Goal: Task Accomplishment & Management: Use online tool/utility

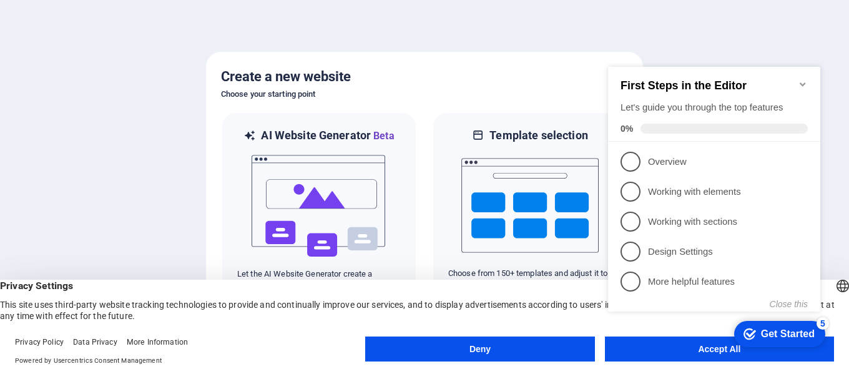
click at [545, 345] on button "Deny" at bounding box center [479, 349] width 229 height 25
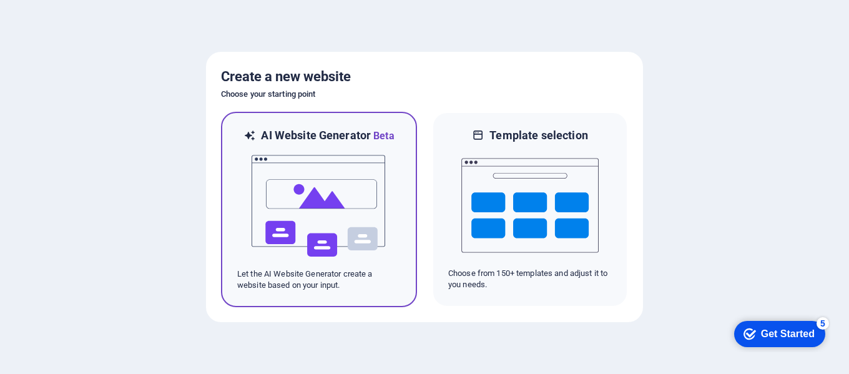
click at [390, 206] on div at bounding box center [319, 206] width 164 height 125
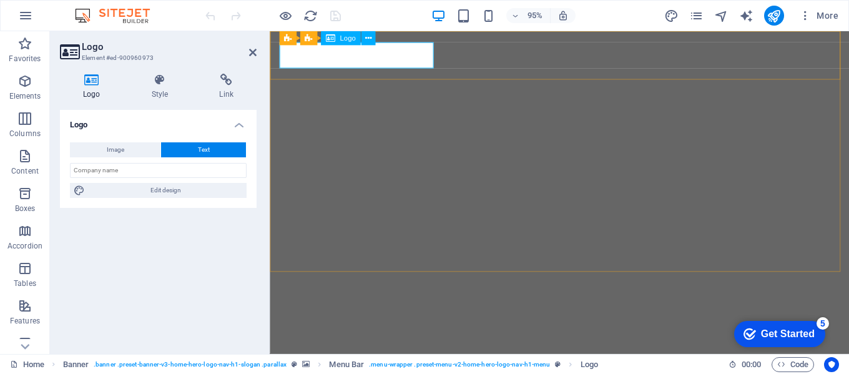
click at [345, 39] on span "Logo" at bounding box center [348, 38] width 16 height 7
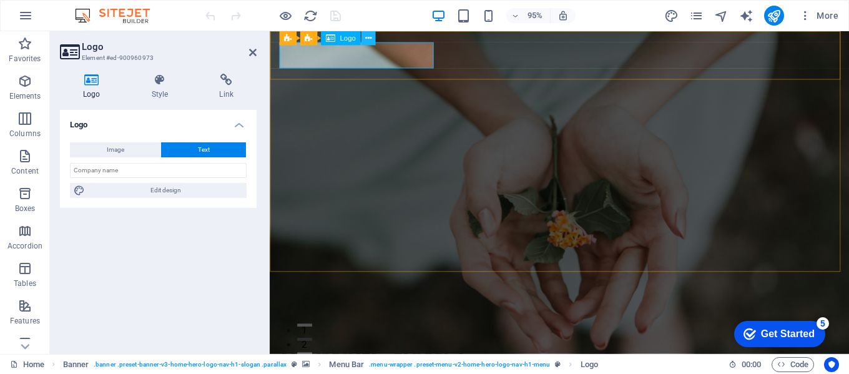
click at [367, 39] on icon at bounding box center [368, 38] width 6 height 12
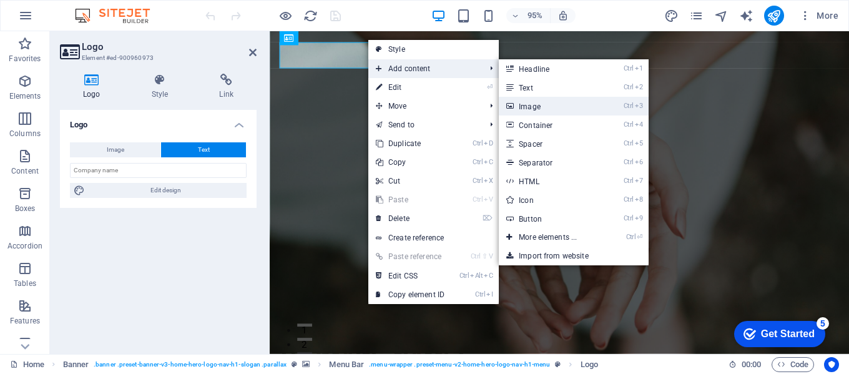
click at [553, 102] on link "Ctrl 3 Image" at bounding box center [550, 106] width 103 height 19
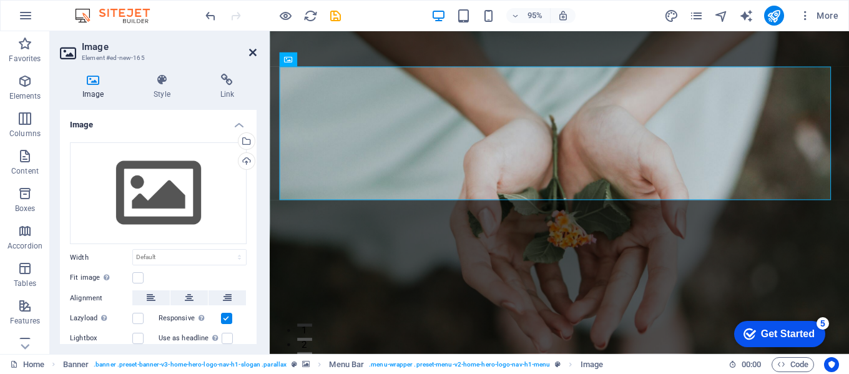
click at [255, 53] on icon at bounding box center [252, 52] width 7 height 10
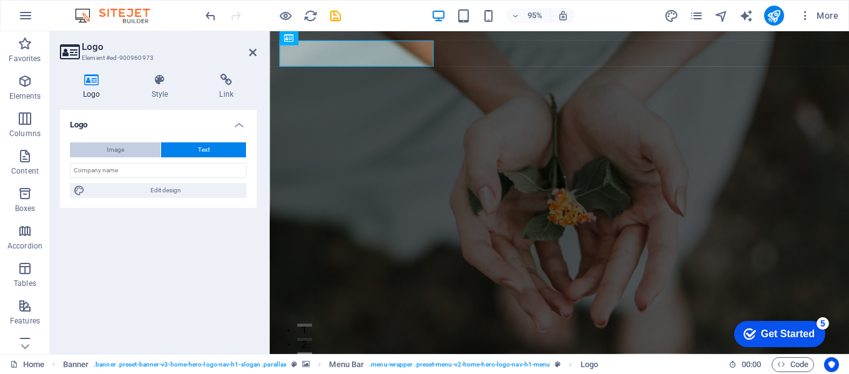
click at [131, 152] on button "Image" at bounding box center [115, 149] width 91 height 15
select select "DISABLED_OPTION_VALUE"
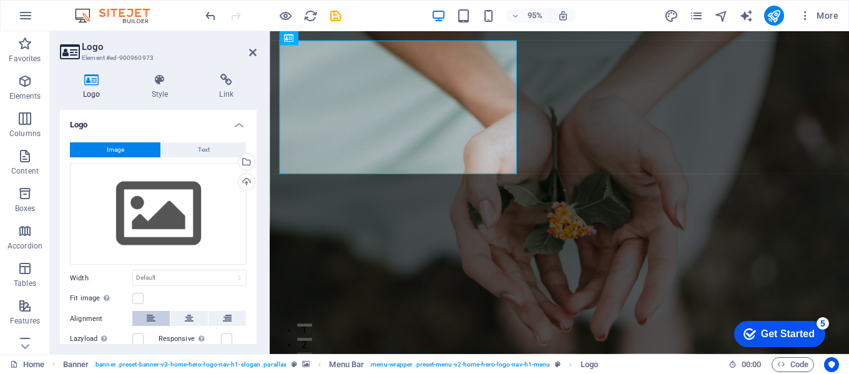
scroll to position [62, 0]
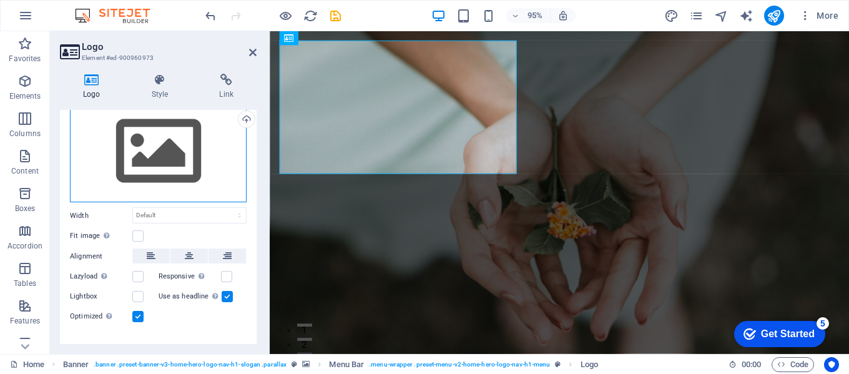
click at [157, 160] on div "Drag files here, click to choose files or select files from Files or our free s…" at bounding box center [158, 152] width 177 height 102
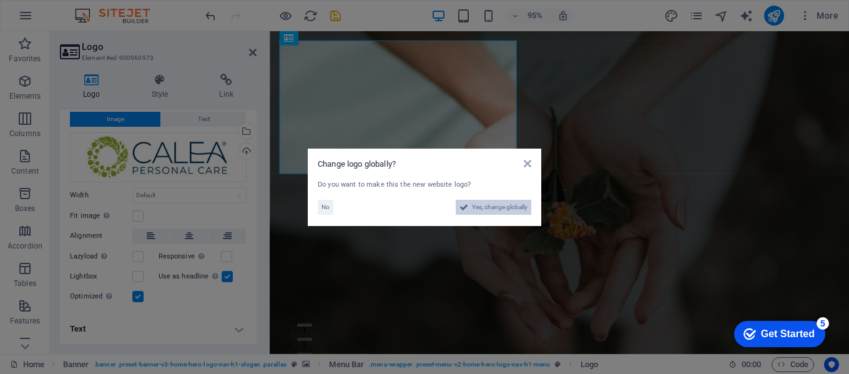
scroll to position [31, 0]
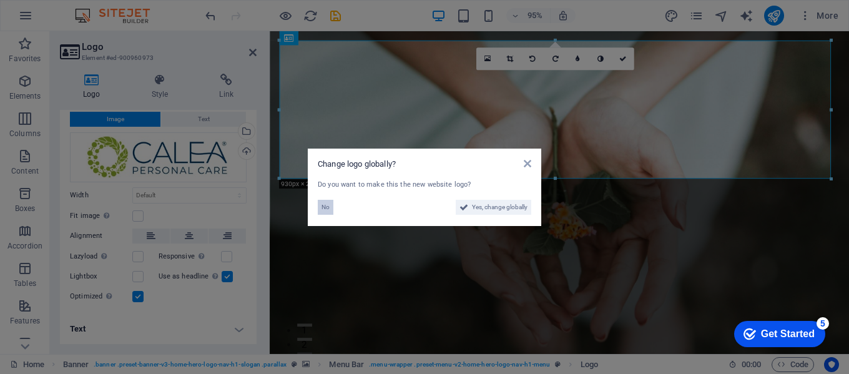
click at [330, 210] on button "No" at bounding box center [326, 207] width 16 height 15
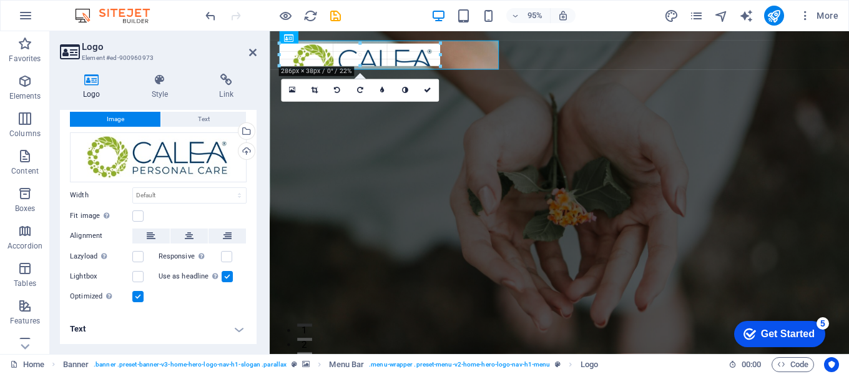
drag, startPoint x: 830, startPoint y: 177, endPoint x: 289, endPoint y: 53, distance: 555.3
type input "273"
select select "px"
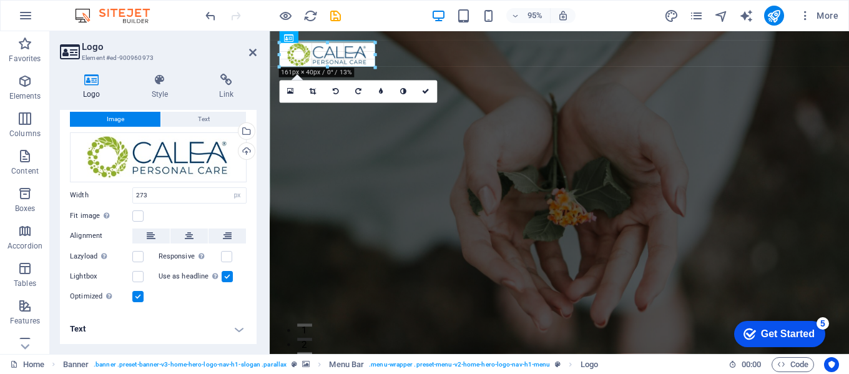
drag, startPoint x: 440, startPoint y: 80, endPoint x: 371, endPoint y: 56, distance: 72.7
type input "162"
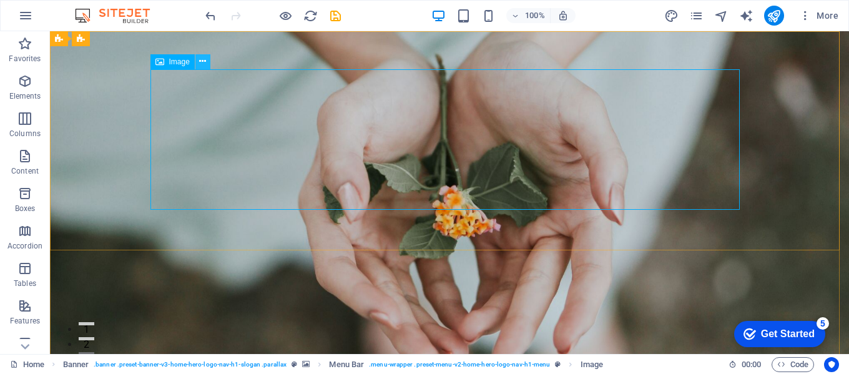
click at [204, 66] on icon at bounding box center [202, 61] width 7 height 13
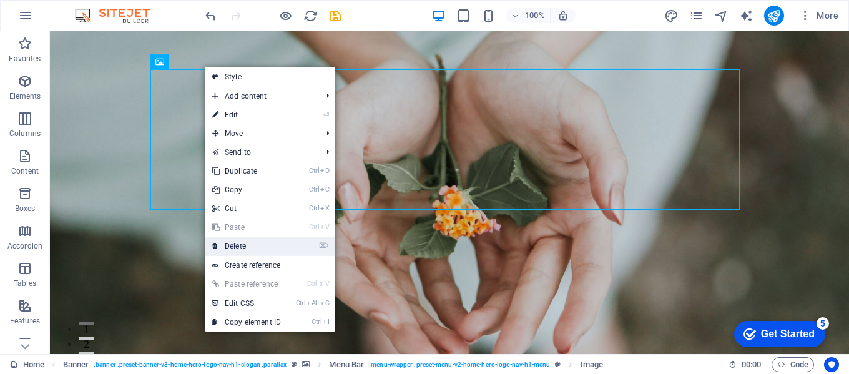
drag, startPoint x: 261, startPoint y: 245, endPoint x: 231, endPoint y: 217, distance: 40.7
click at [261, 245] on link "⌦ Delete" at bounding box center [247, 246] width 84 height 19
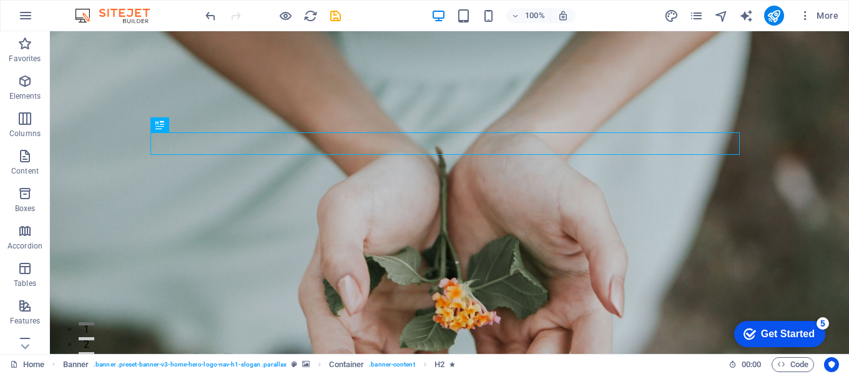
click at [788, 336] on div "Get Started" at bounding box center [788, 333] width 54 height 11
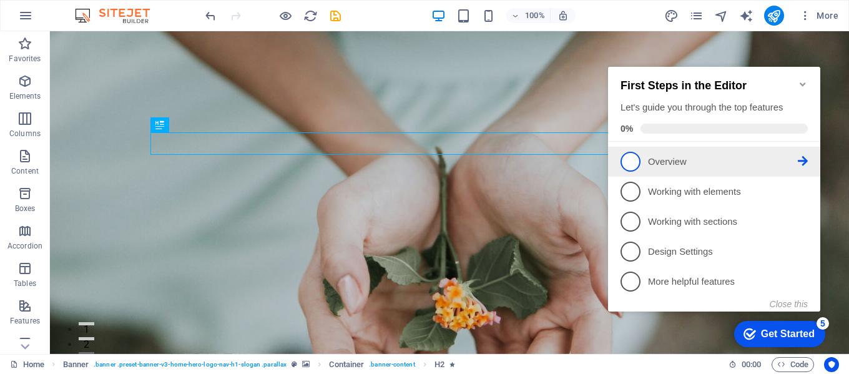
click at [632, 160] on span "1" at bounding box center [631, 162] width 20 height 20
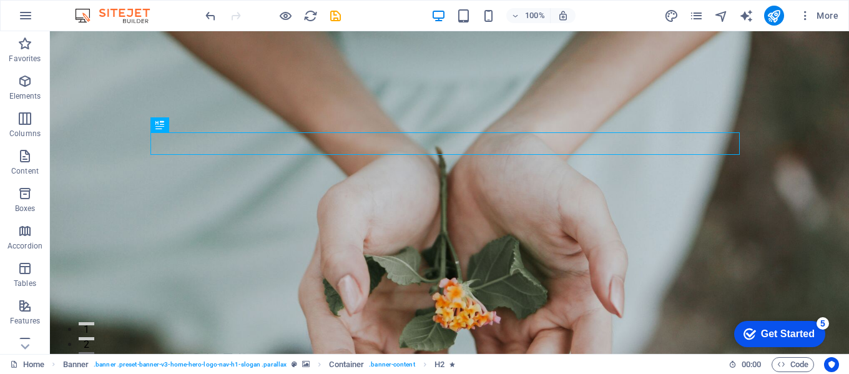
scroll to position [0, 0]
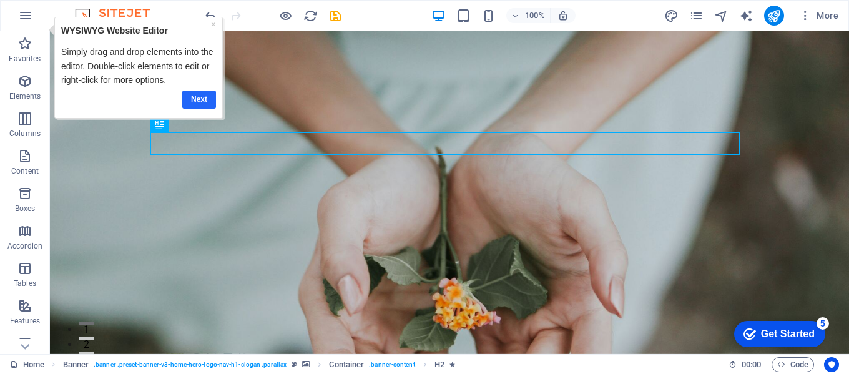
click at [204, 100] on link "Next" at bounding box center [199, 100] width 34 height 18
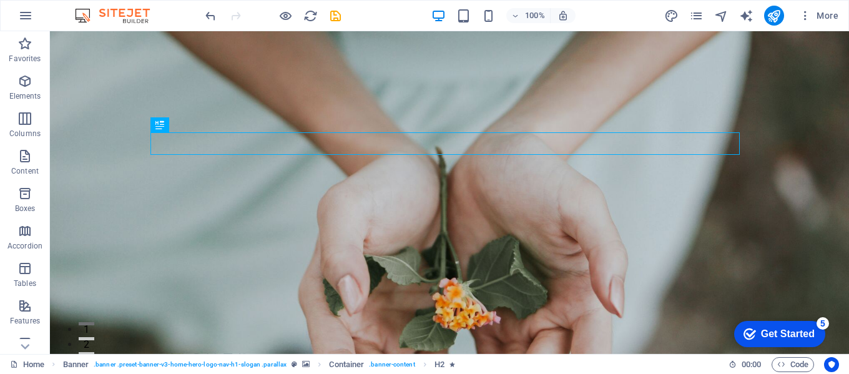
click at [771, 330] on div "Get Started" at bounding box center [788, 333] width 54 height 11
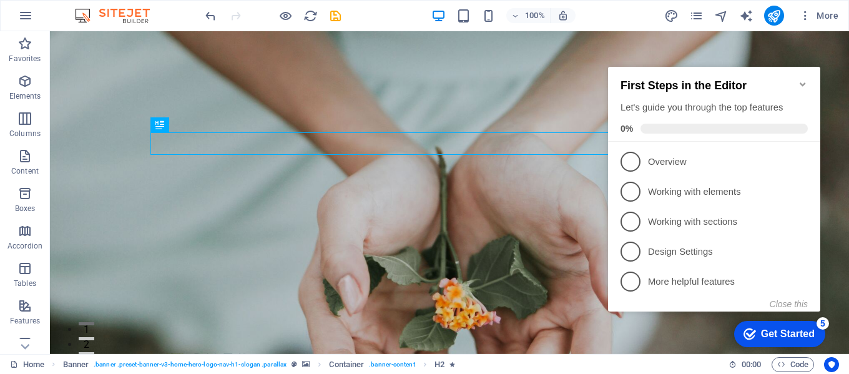
click at [741, 91] on div "First Steps in the Editor Let's guide you through the top features 0%" at bounding box center [714, 106] width 187 height 54
drag, startPoint x: 611, startPoint y: 11, endPoint x: 760, endPoint y: 16, distance: 148.7
click at [614, 10] on div "100% More" at bounding box center [523, 16] width 641 height 20
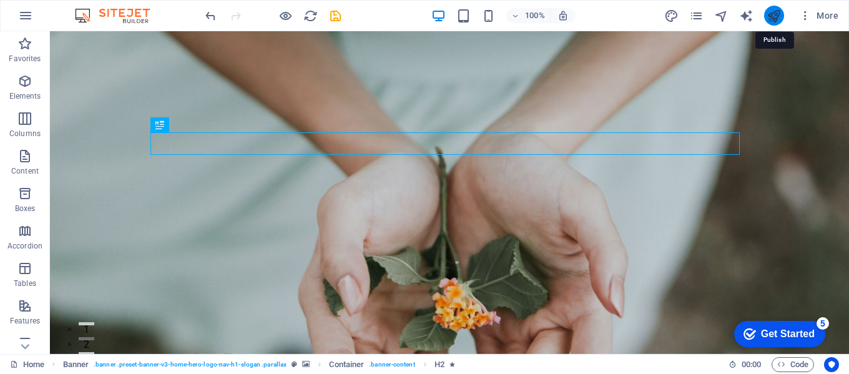
click at [776, 17] on icon "publish" at bounding box center [774, 16] width 14 height 14
